Goal: Transaction & Acquisition: Book appointment/travel/reservation

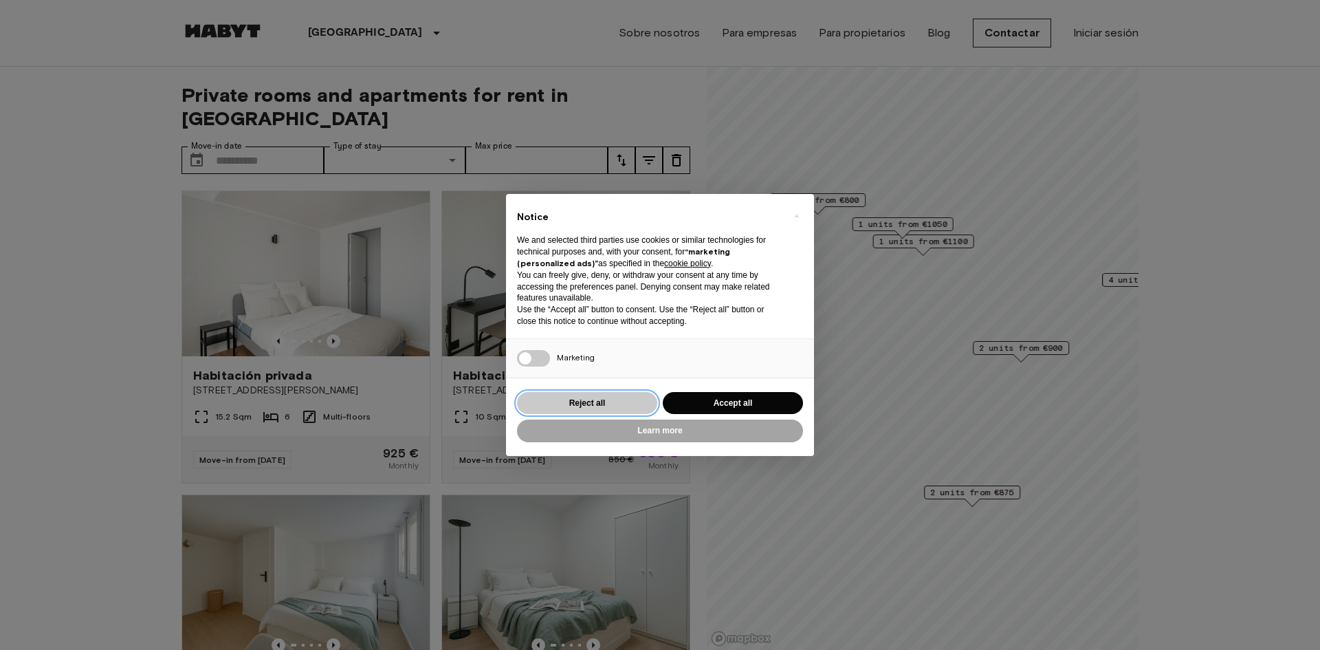
click at [643, 410] on button "Reject all" at bounding box center [587, 403] width 140 height 23
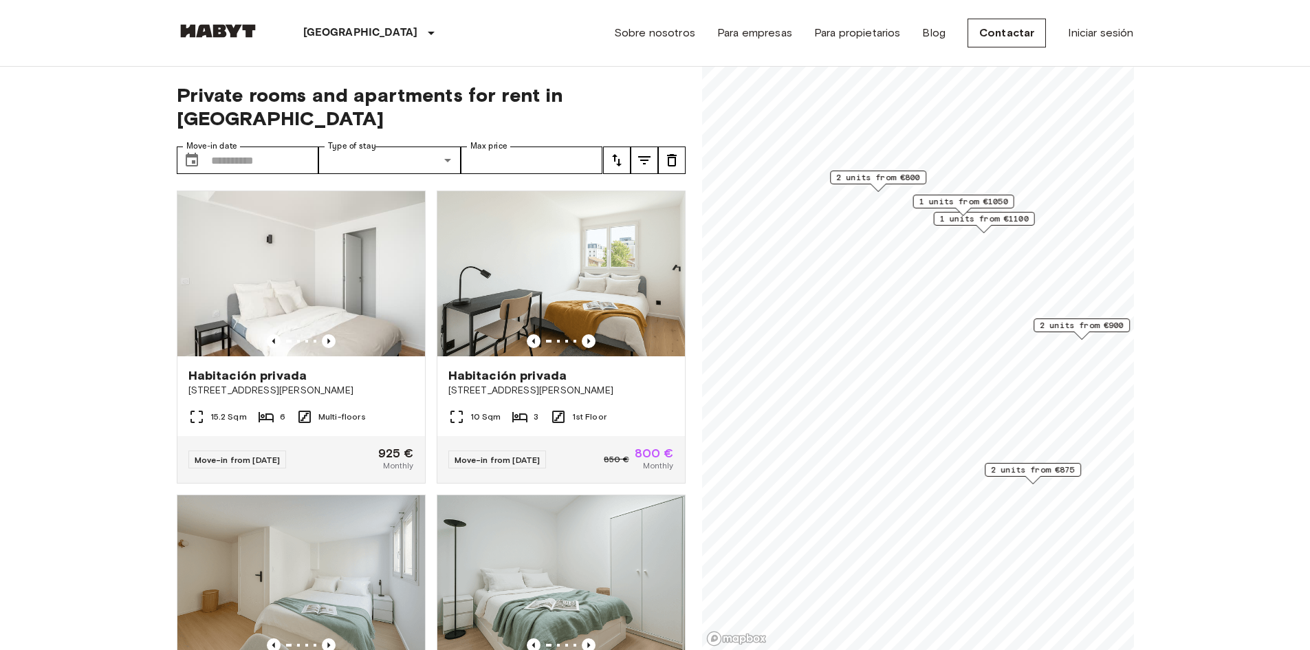
click at [880, 185] on div "Map marker" at bounding box center [877, 188] width 15 height 8
click at [583, 334] on icon "Previous image" at bounding box center [589, 341] width 14 height 14
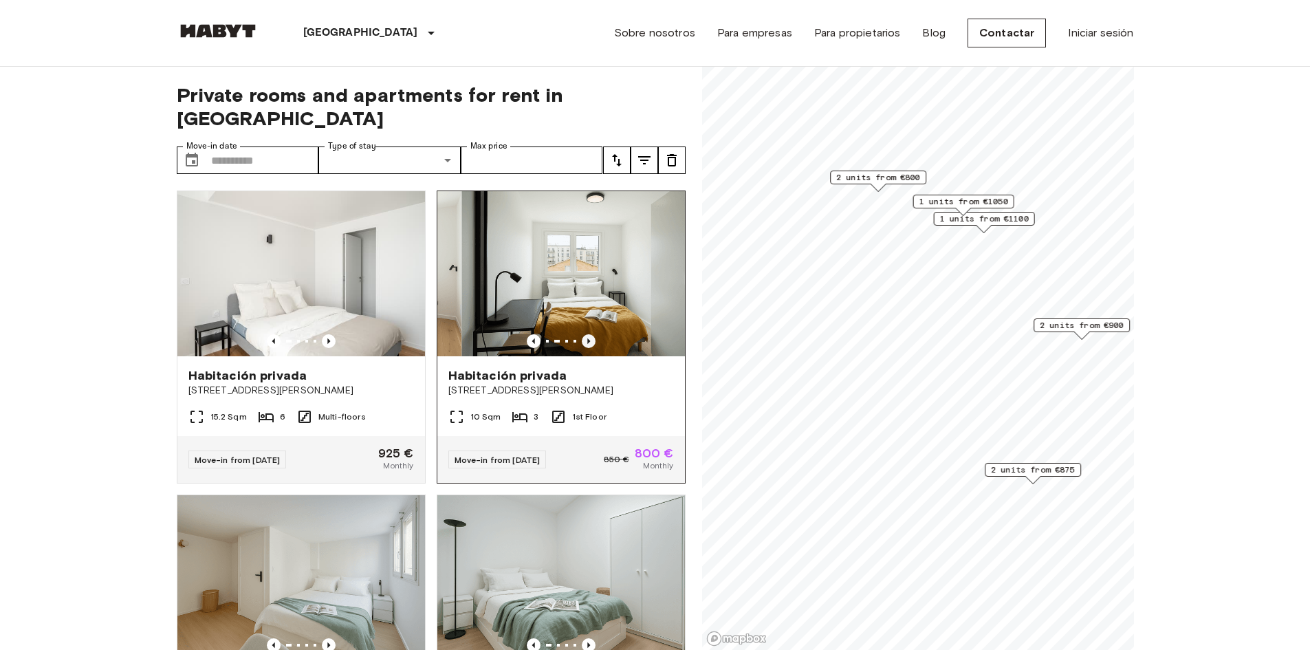
click at [583, 334] on icon "Previous image" at bounding box center [589, 341] width 14 height 14
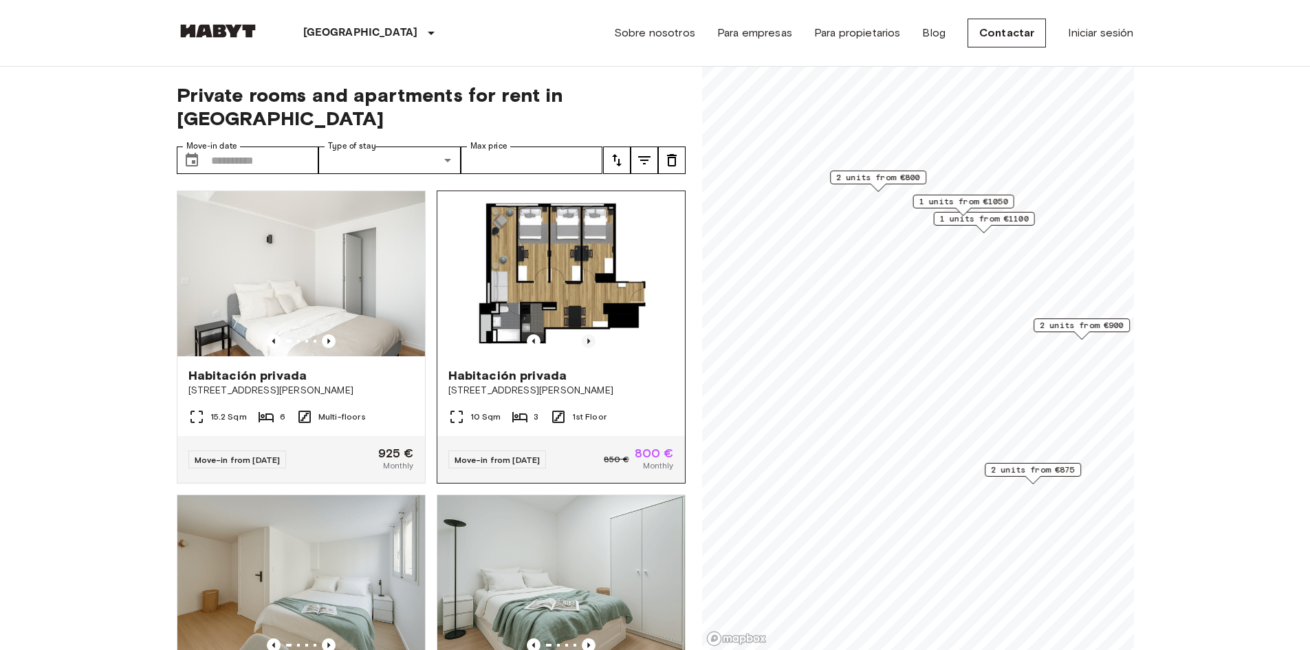
click at [583, 334] on icon "Previous image" at bounding box center [589, 341] width 14 height 14
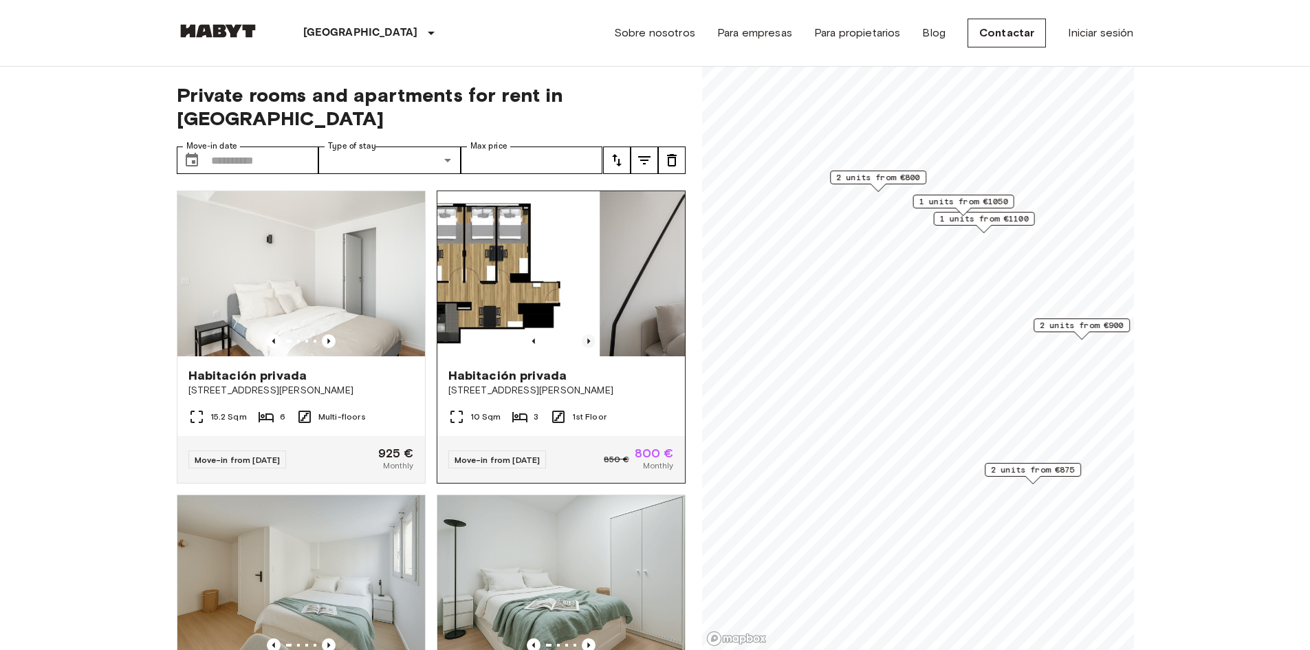
click at [583, 334] on icon "Previous image" at bounding box center [589, 341] width 14 height 14
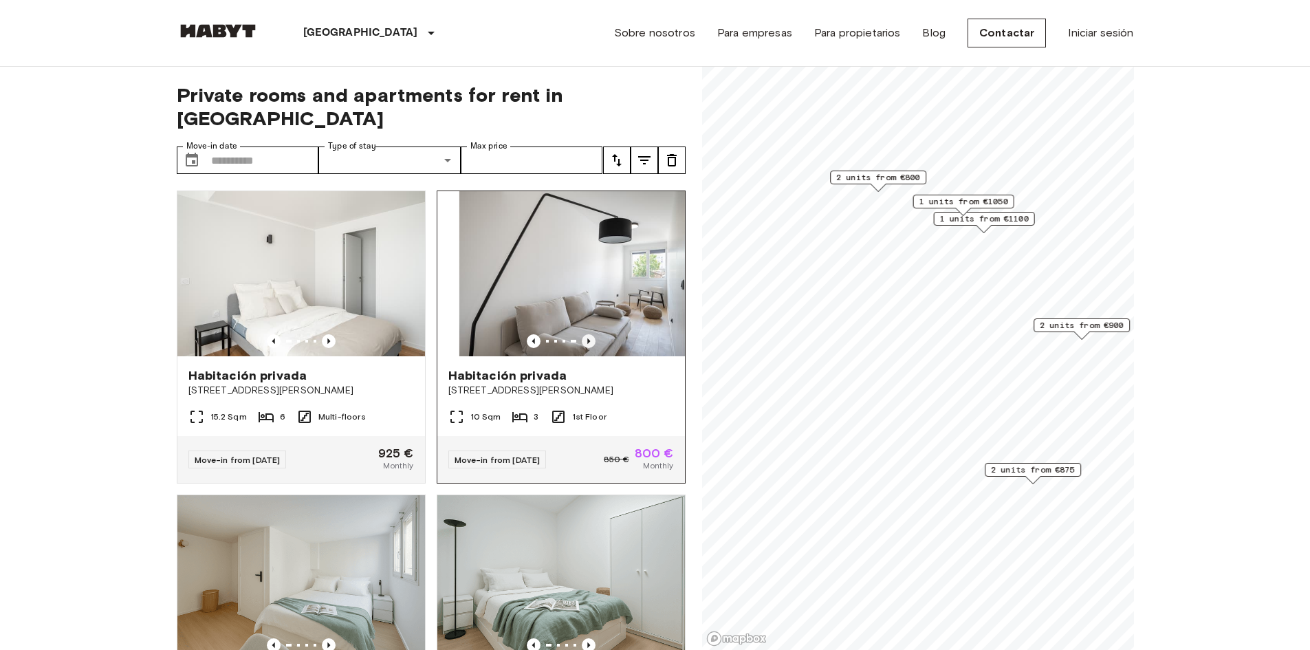
click at [583, 334] on icon "Previous image" at bounding box center [589, 341] width 14 height 14
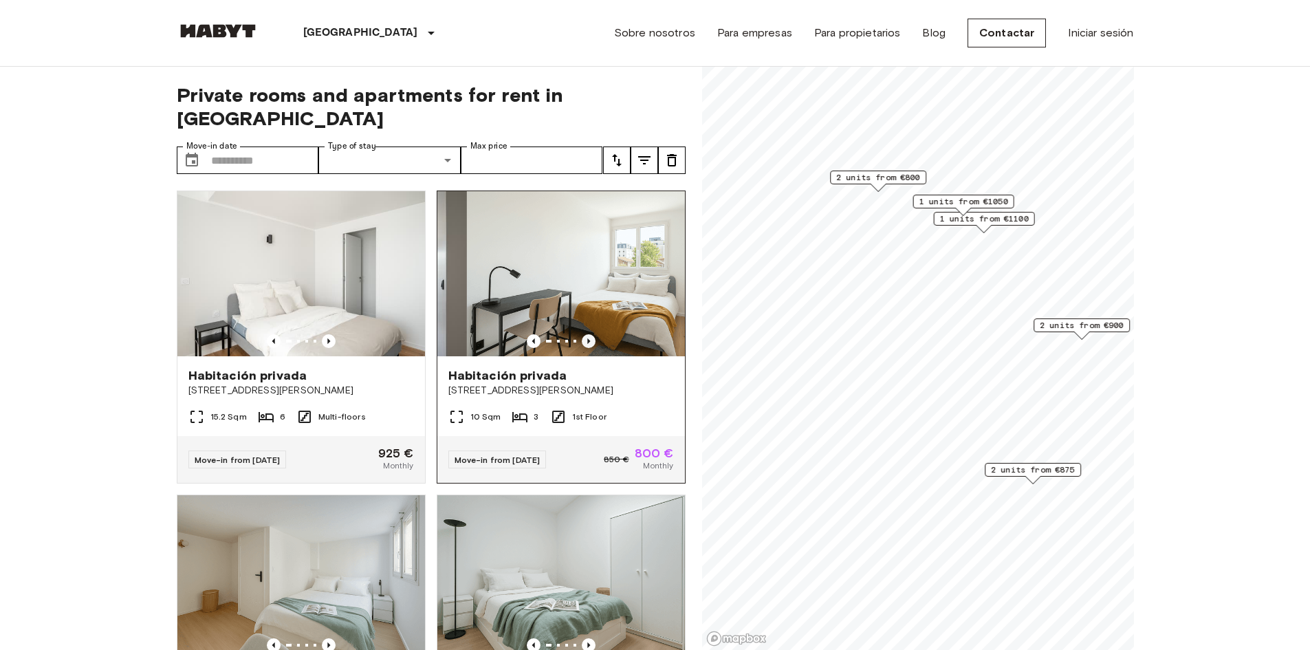
click at [583, 334] on icon "Previous image" at bounding box center [589, 341] width 14 height 14
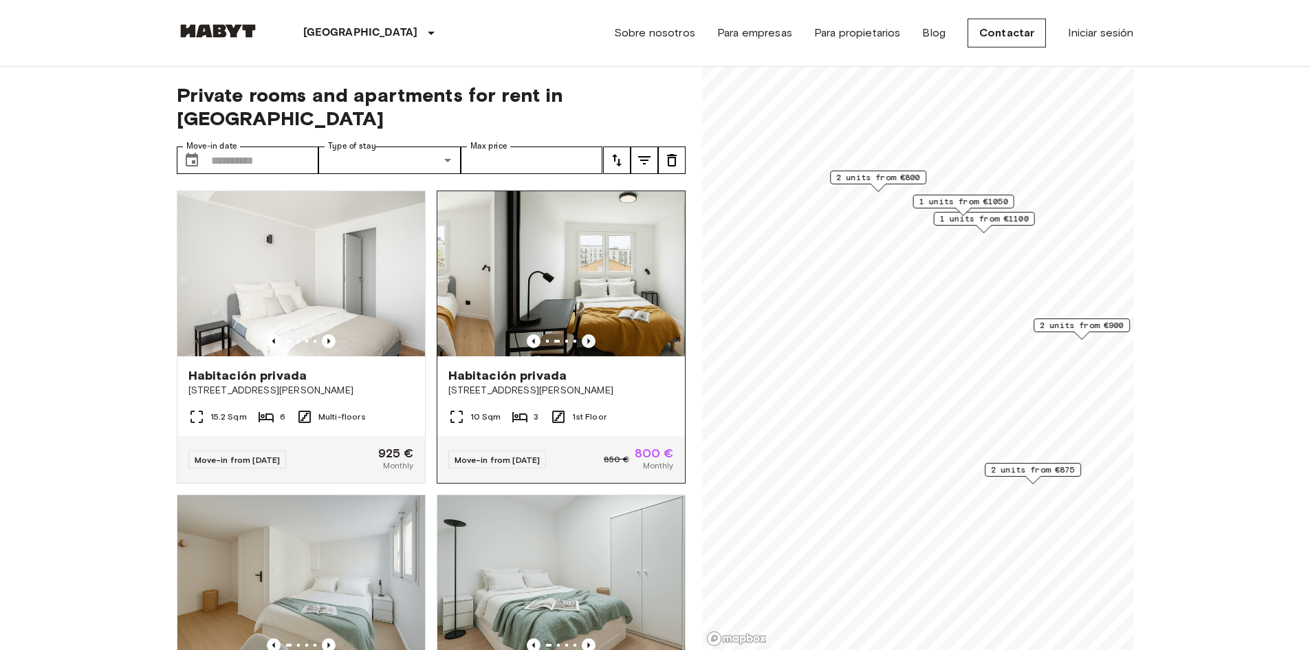
click at [583, 334] on icon "Previous image" at bounding box center [589, 341] width 14 height 14
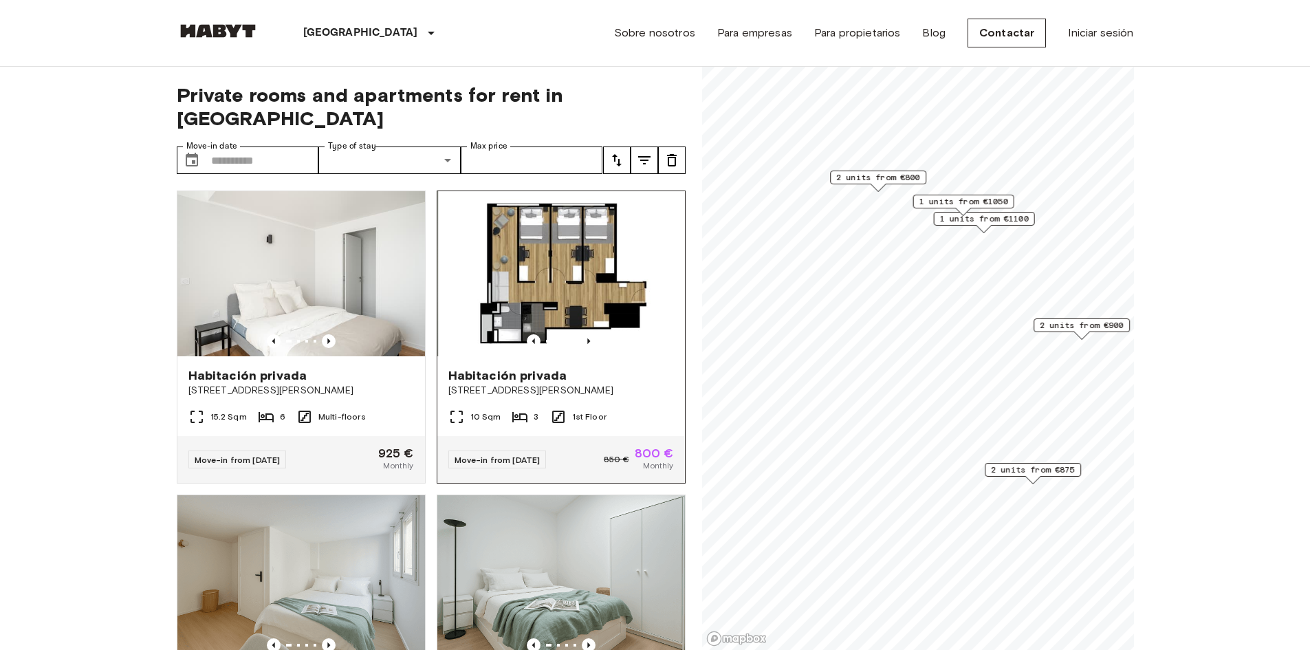
scroll to position [206, 0]
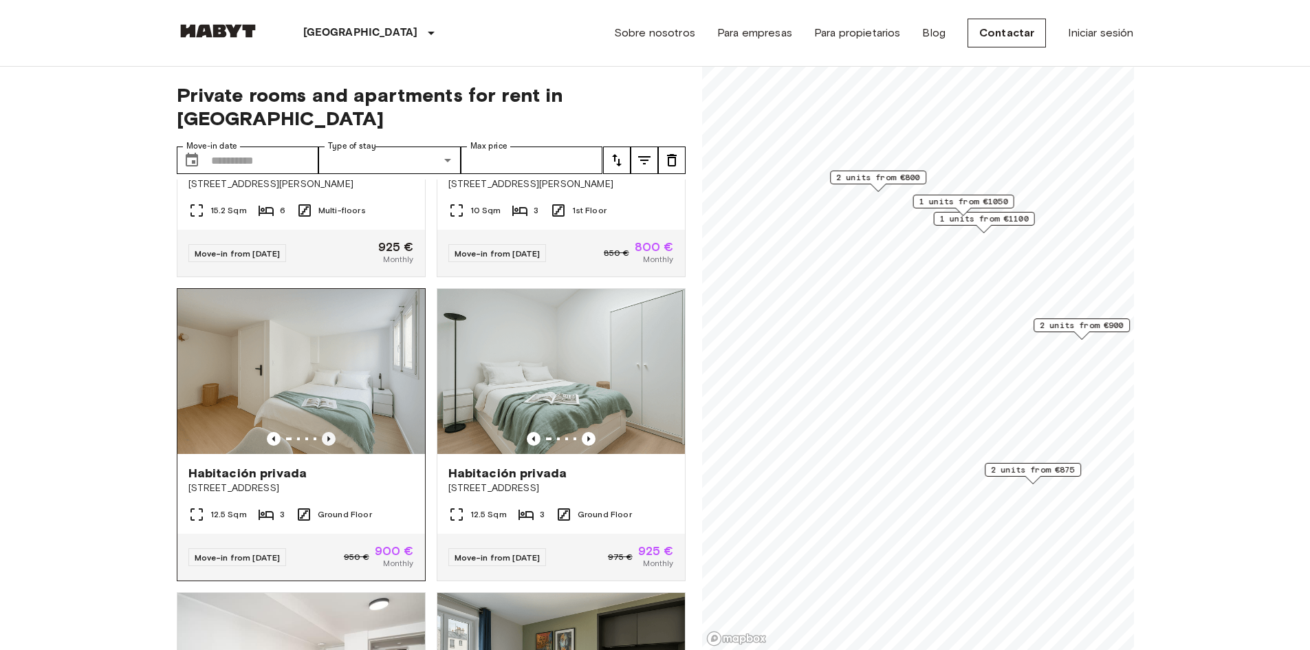
click at [324, 432] on icon "Previous image" at bounding box center [329, 439] width 14 height 14
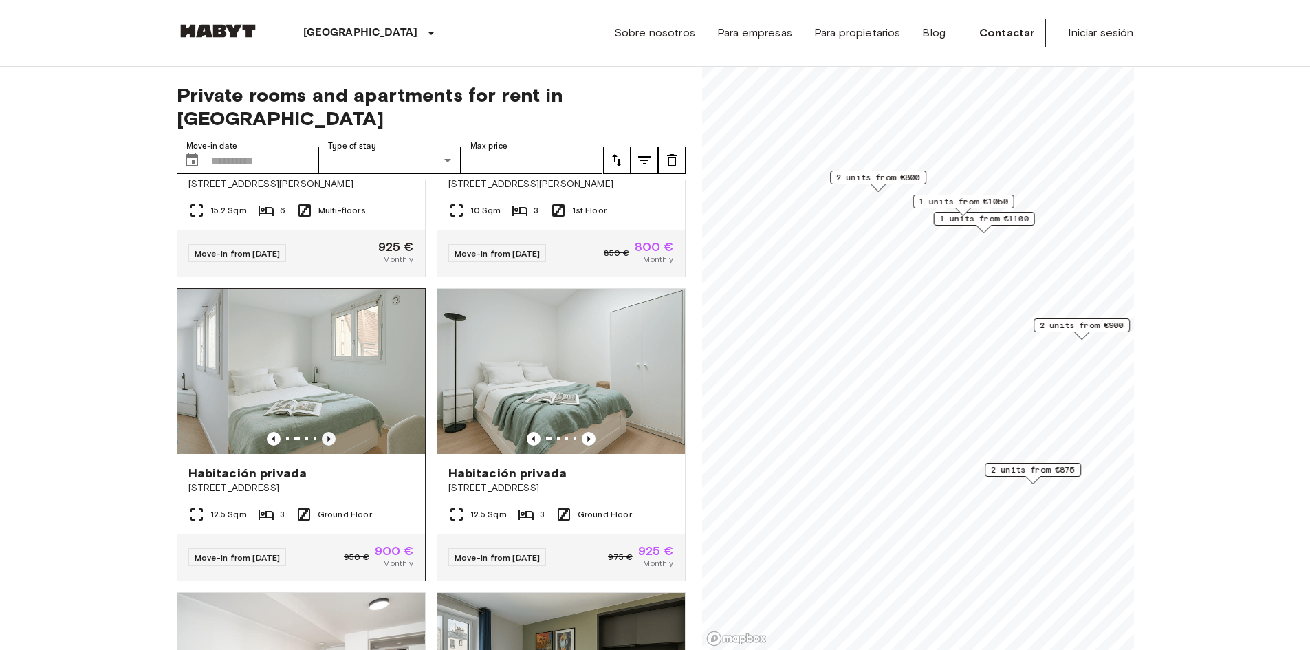
click at [324, 432] on icon "Previous image" at bounding box center [329, 439] width 14 height 14
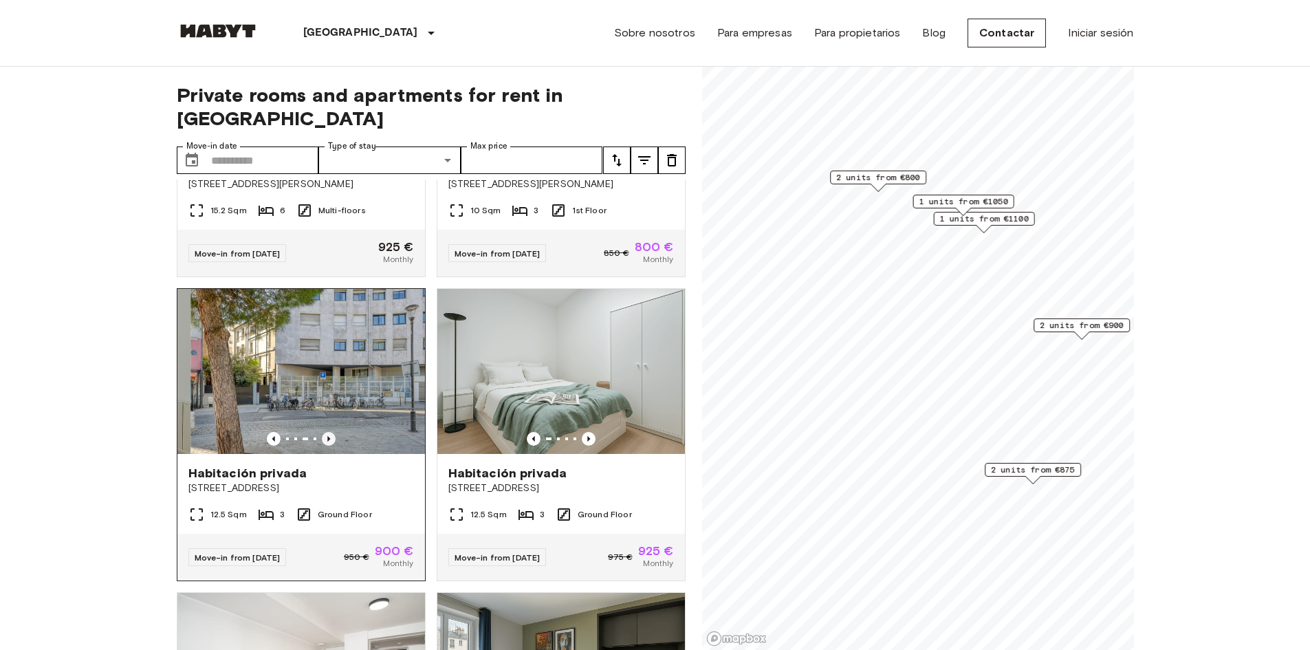
click at [324, 432] on icon "Previous image" at bounding box center [329, 439] width 14 height 14
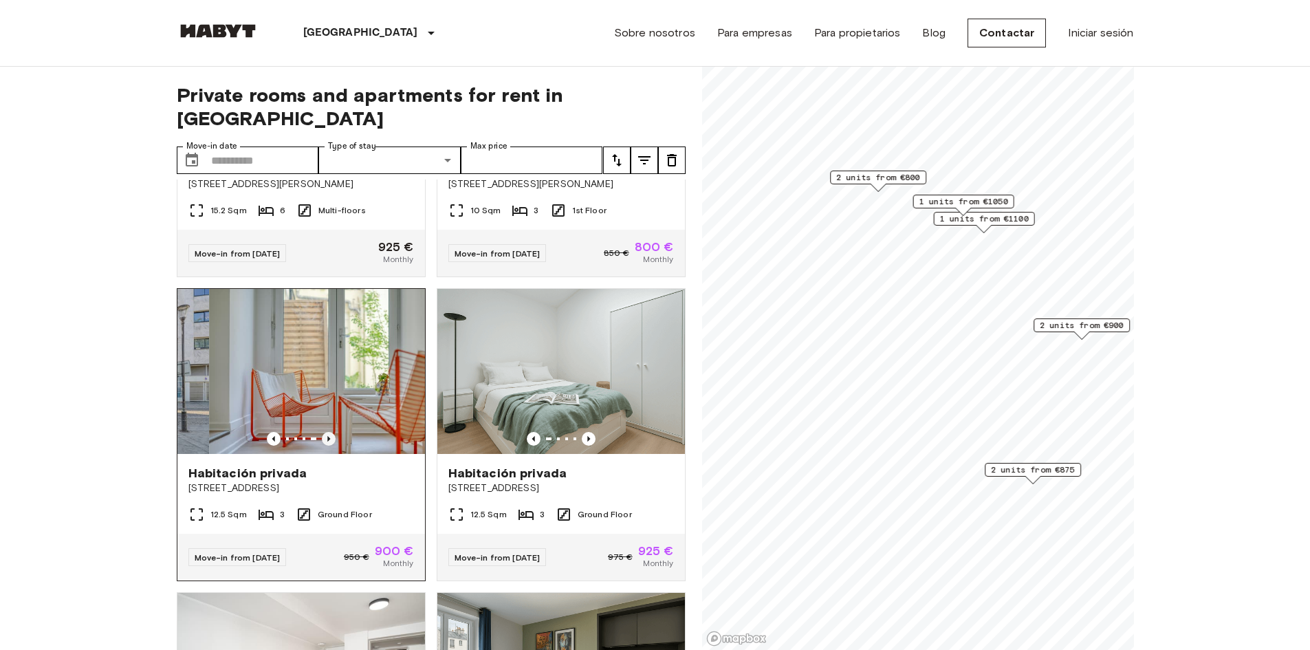
click at [324, 432] on icon "Previous image" at bounding box center [329, 439] width 14 height 14
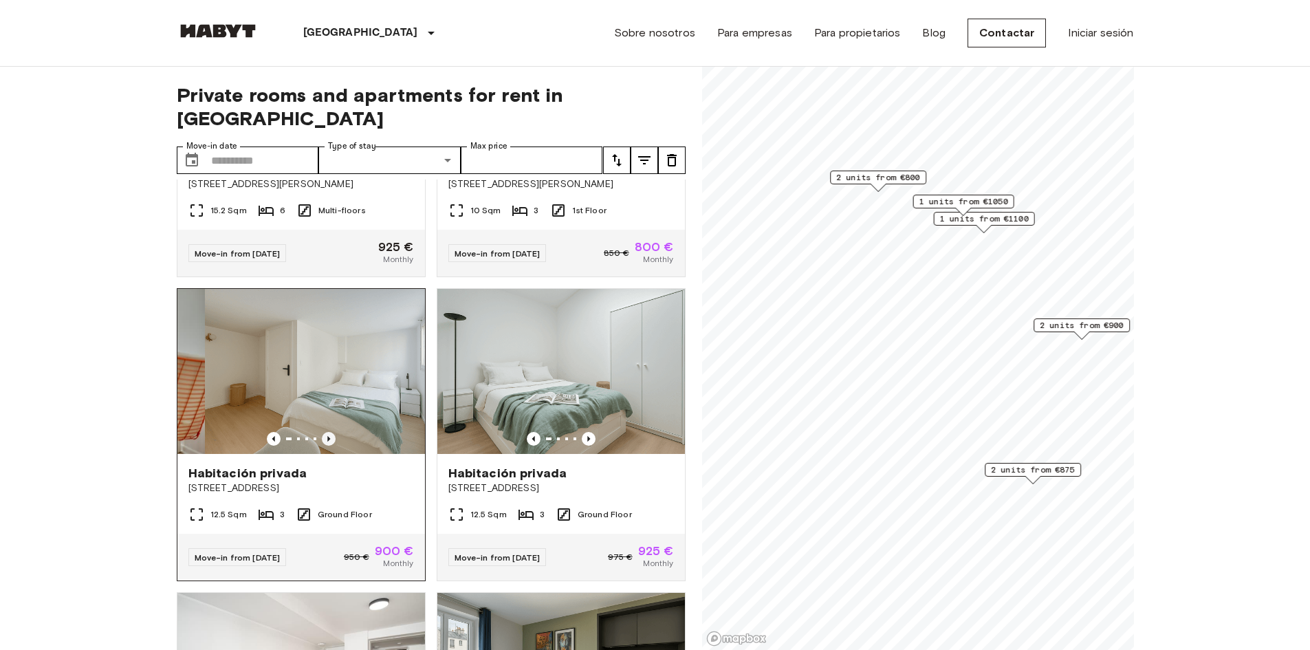
click at [324, 432] on icon "Previous image" at bounding box center [329, 439] width 14 height 14
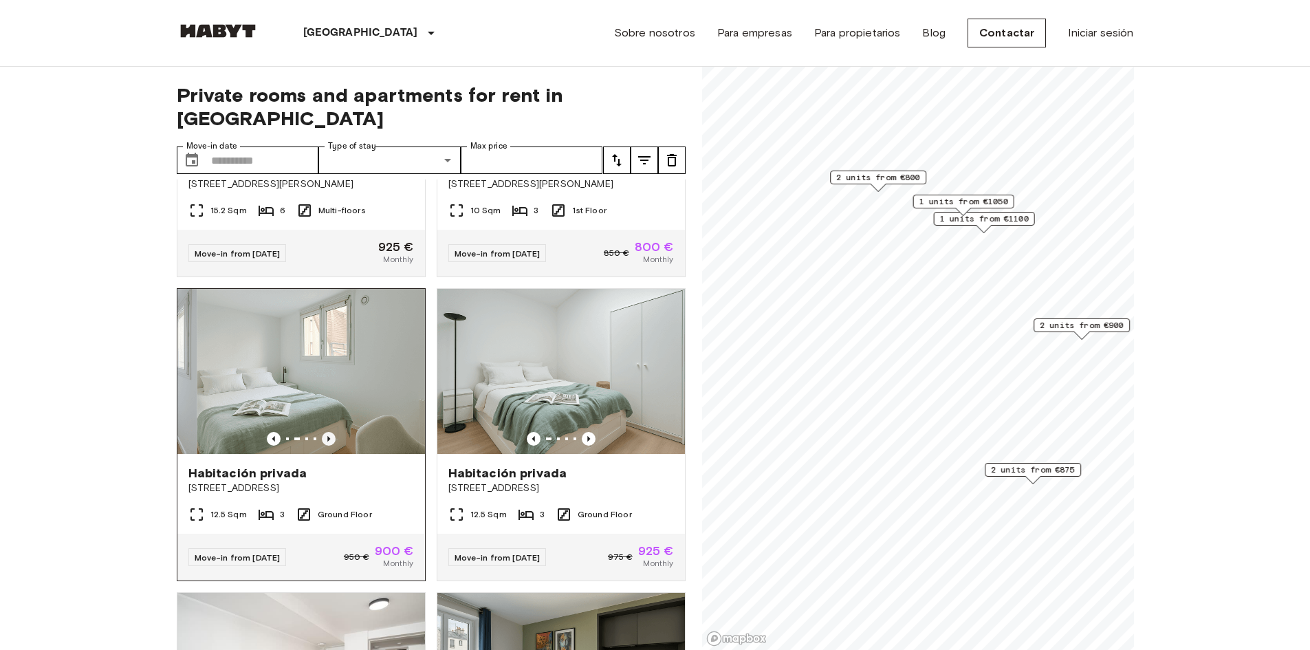
click at [324, 432] on icon "Previous image" at bounding box center [329, 439] width 14 height 14
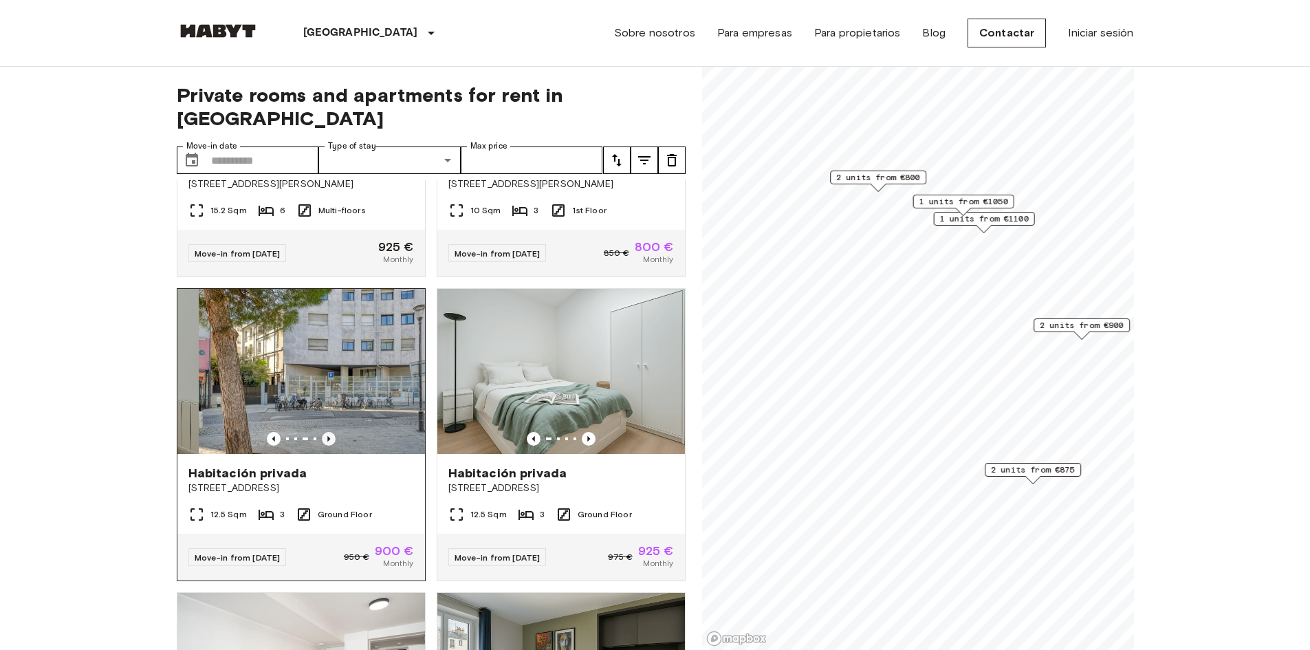
click at [324, 432] on icon "Previous image" at bounding box center [329, 439] width 14 height 14
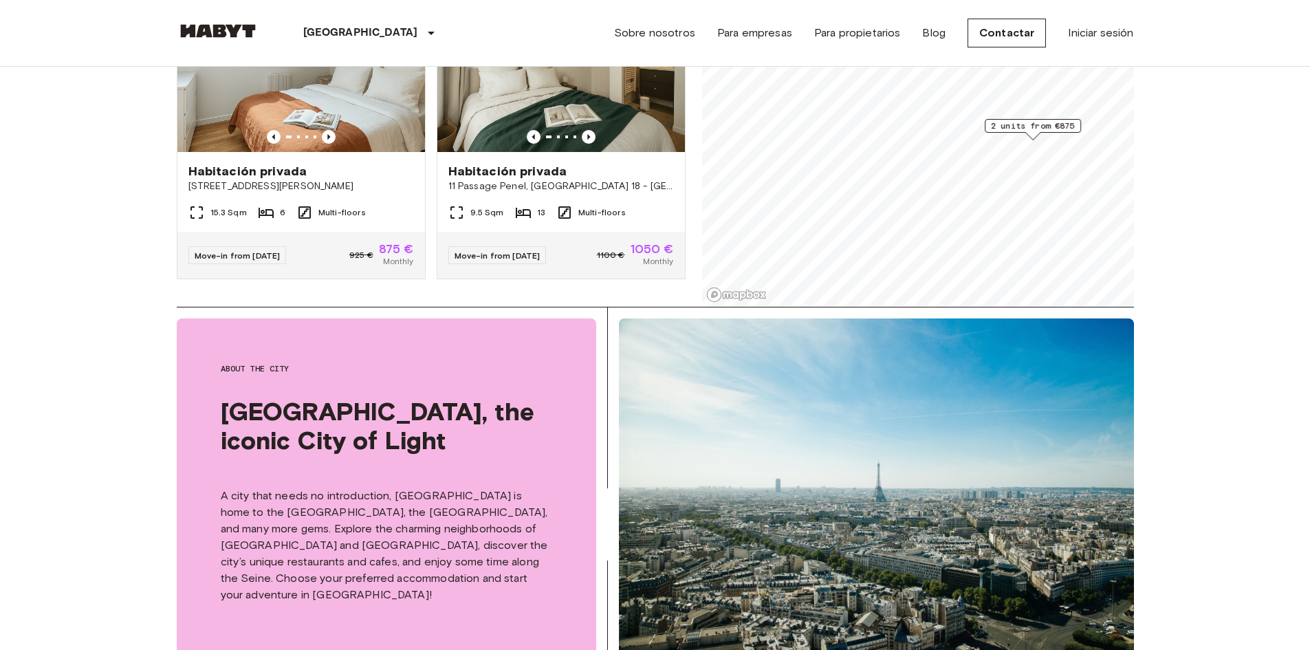
scroll to position [550, 0]
